Goal: Task Accomplishment & Management: Manage account settings

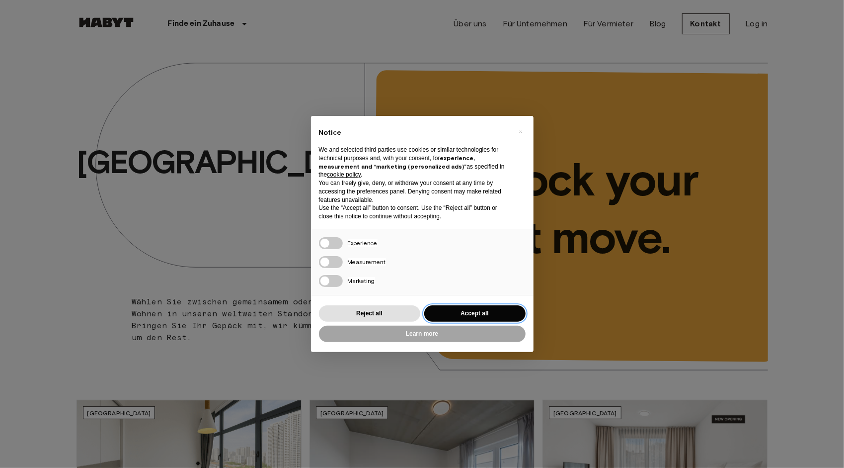
drag, startPoint x: 456, startPoint y: 313, endPoint x: 515, endPoint y: 193, distance: 133.8
click at [456, 312] on button "Accept all" at bounding box center [474, 313] width 101 height 16
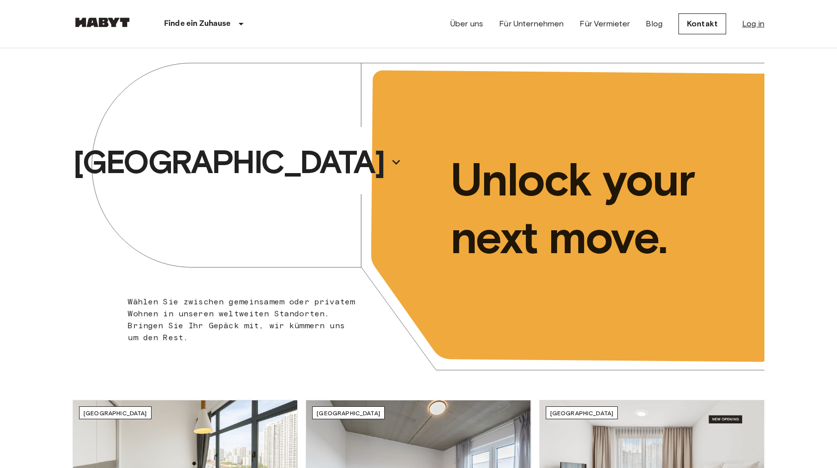
click at [751, 23] on link "Log in" at bounding box center [753, 24] width 22 height 12
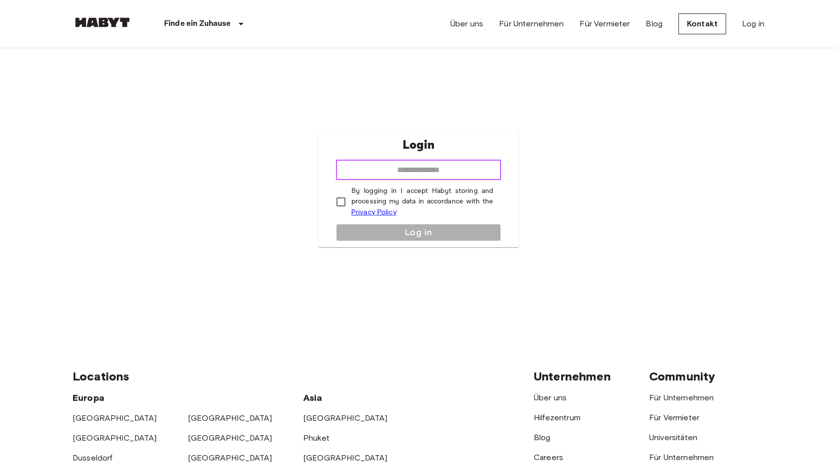
click at [435, 173] on input "email" at bounding box center [418, 170] width 165 height 20
type input "**********"
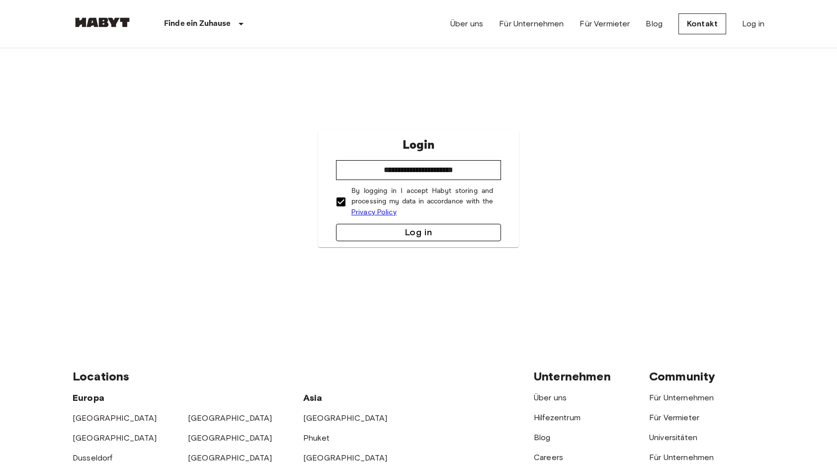
click at [404, 231] on button "Log in" at bounding box center [418, 232] width 165 height 17
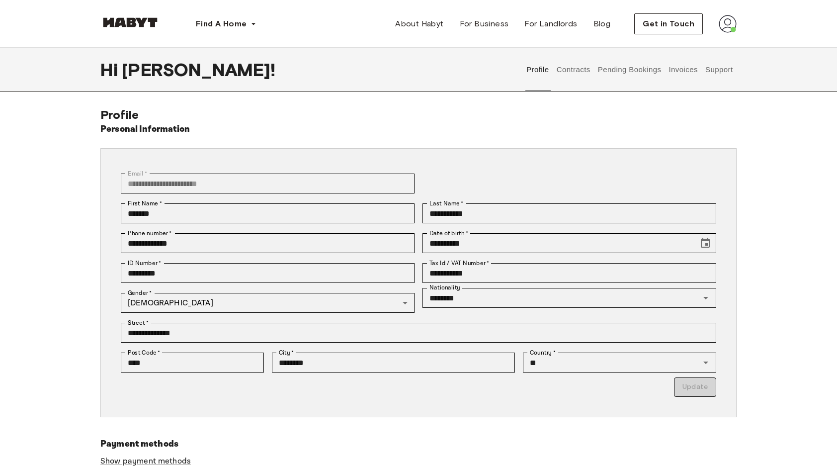
click at [727, 24] on img at bounding box center [727, 24] width 18 height 18
click at [738, 121] on div "**********" at bounding box center [418, 312] width 715 height 410
click at [695, 51] on span "Profile" at bounding box center [697, 47] width 25 height 12
click at [573, 70] on button "Contracts" at bounding box center [573, 70] width 36 height 44
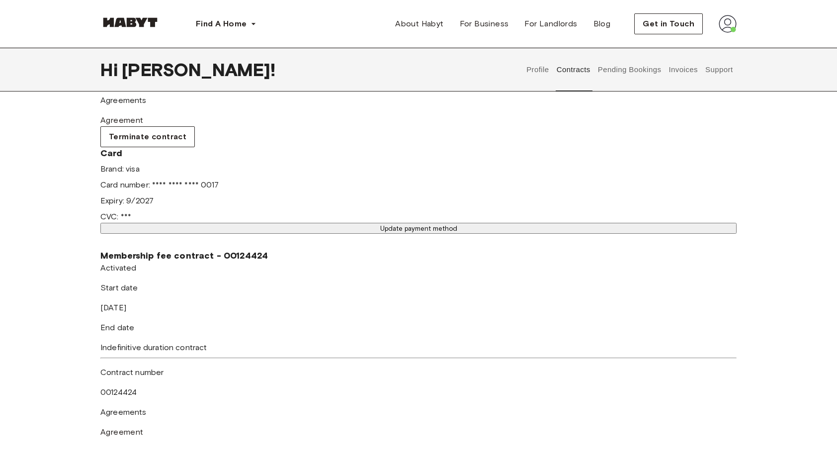
scroll to position [348, 0]
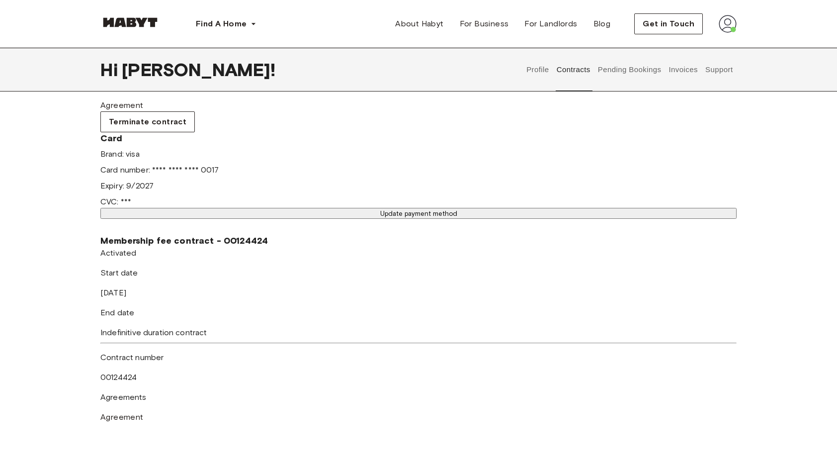
click at [421, 208] on button "Update payment method" at bounding box center [418, 213] width 636 height 11
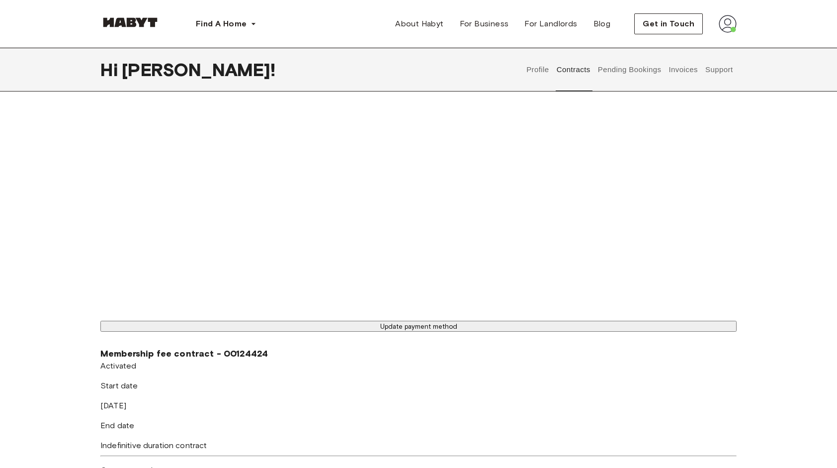
scroll to position [547, 0]
drag, startPoint x: 624, startPoint y: 289, endPoint x: 456, endPoint y: 108, distance: 246.8
